Goal: Navigation & Orientation: Go to known website

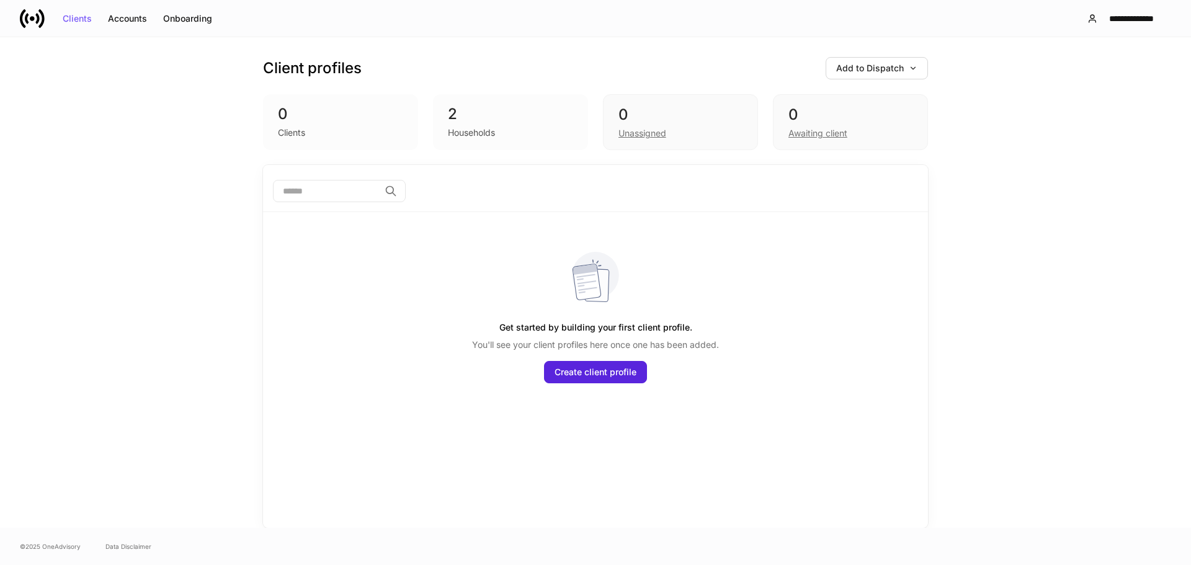
click at [20, 12] on icon at bounding box center [32, 18] width 25 height 25
